Goal: Task Accomplishment & Management: Use online tool/utility

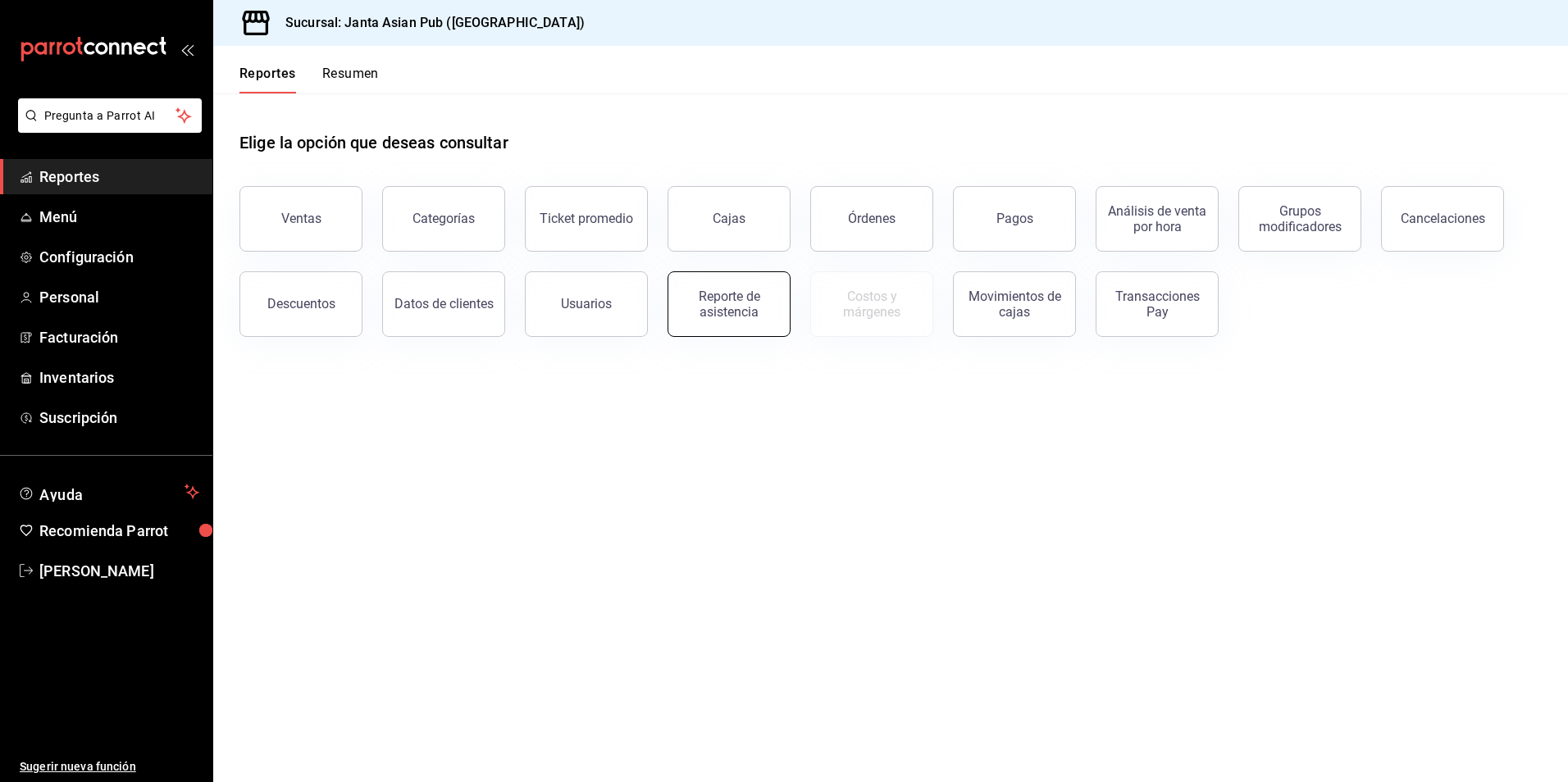
click at [701, 311] on div "Reporte de asistencia" at bounding box center [728, 304] width 102 height 31
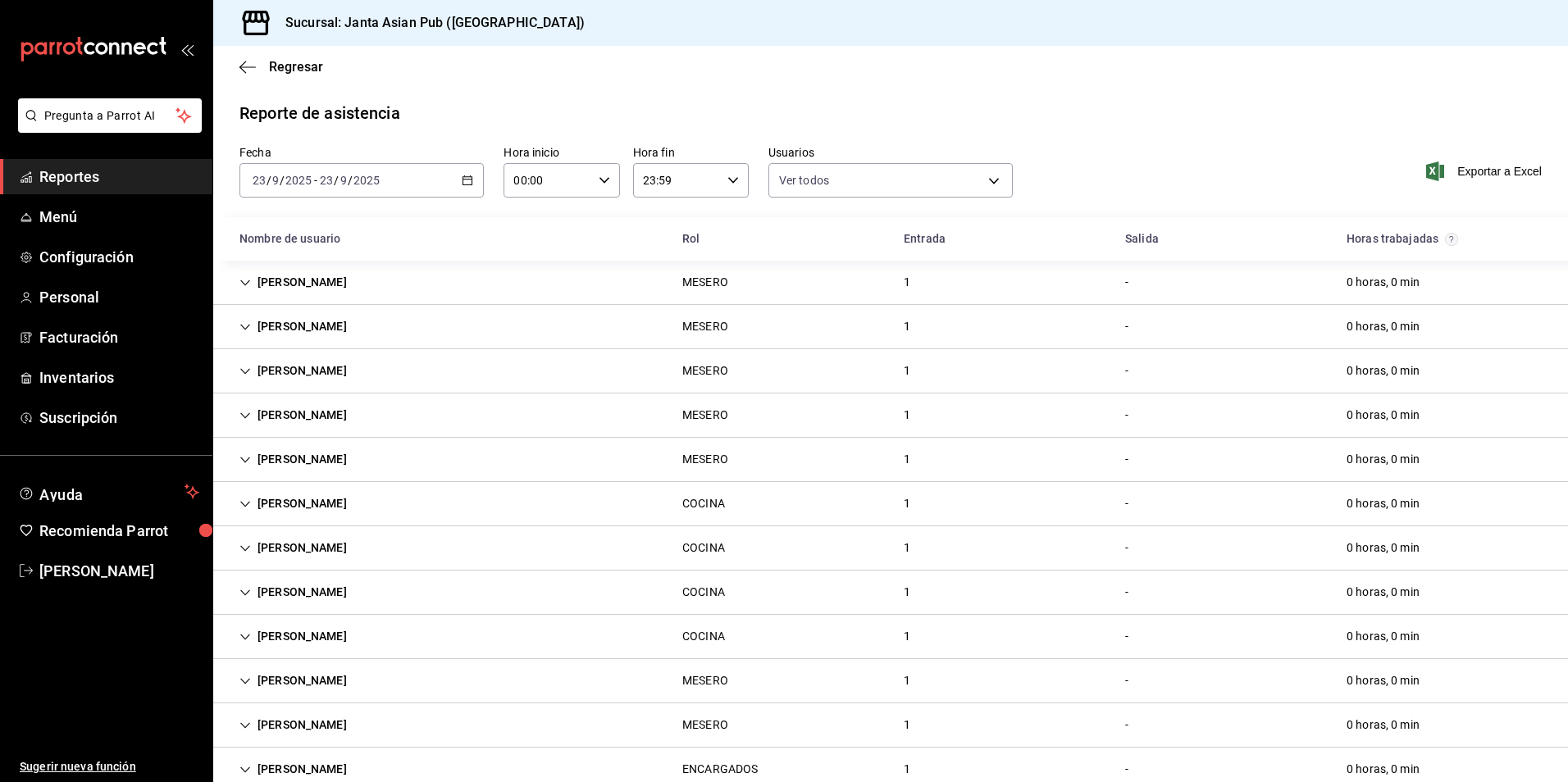
click at [362, 179] on input "2025" at bounding box center [367, 180] width 28 height 13
click at [422, 179] on div "[DATE] [DATE] - [DATE] [DATE]" at bounding box center [362, 180] width 244 height 35
click at [294, 266] on span "Ayer" at bounding box center [317, 266] width 127 height 17
click at [1479, 163] on span "Exportar a Excel" at bounding box center [1485, 171] width 112 height 20
